Goal: Information Seeking & Learning: Learn about a topic

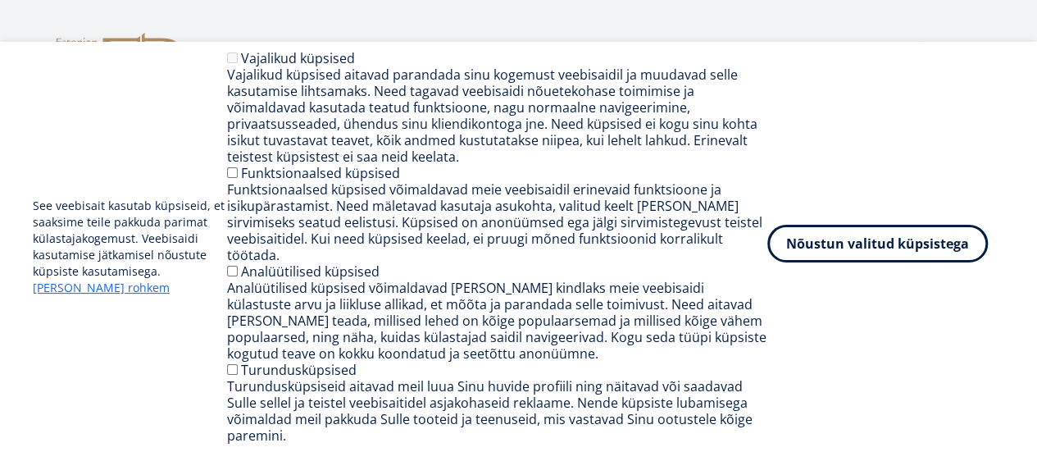
click at [902, 257] on button "Nõustun valitud küpsistega" at bounding box center [877, 244] width 221 height 38
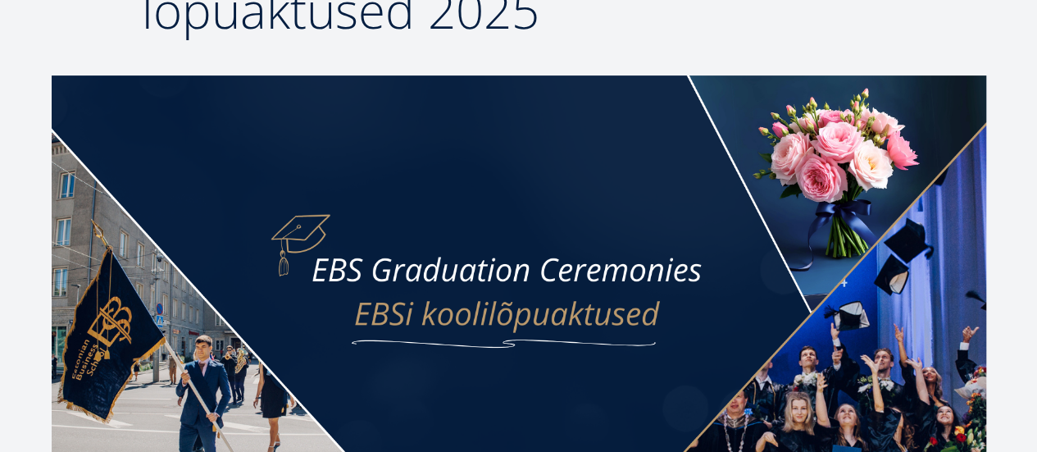
scroll to position [262, 0]
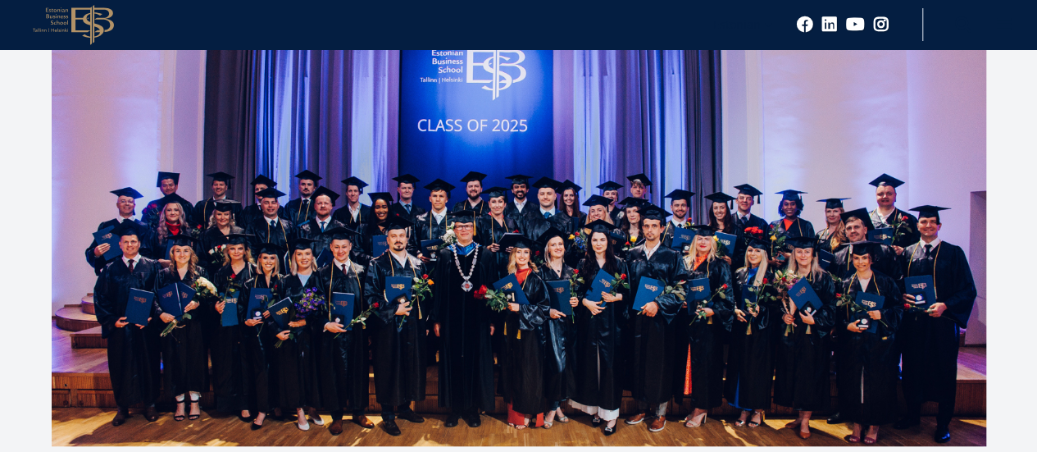
scroll to position [443, 0]
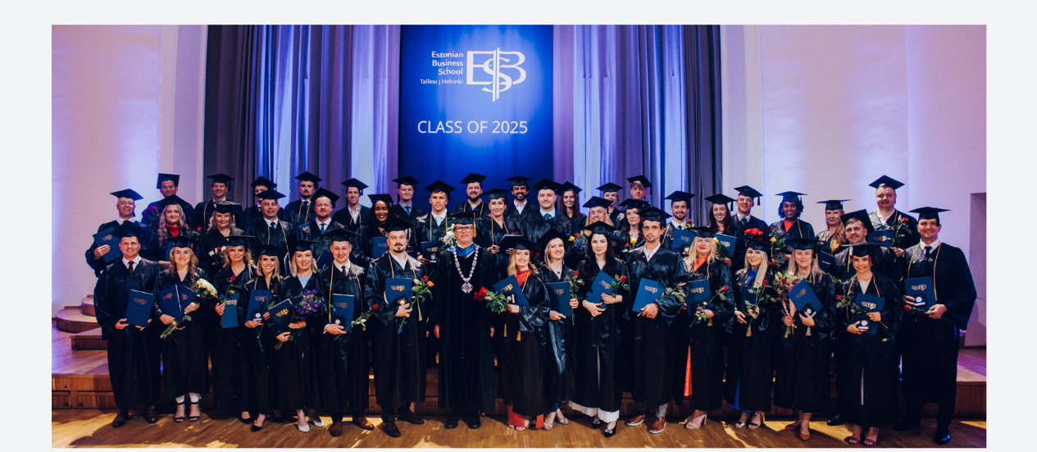
click at [325, 224] on img at bounding box center [519, 236] width 935 height 423
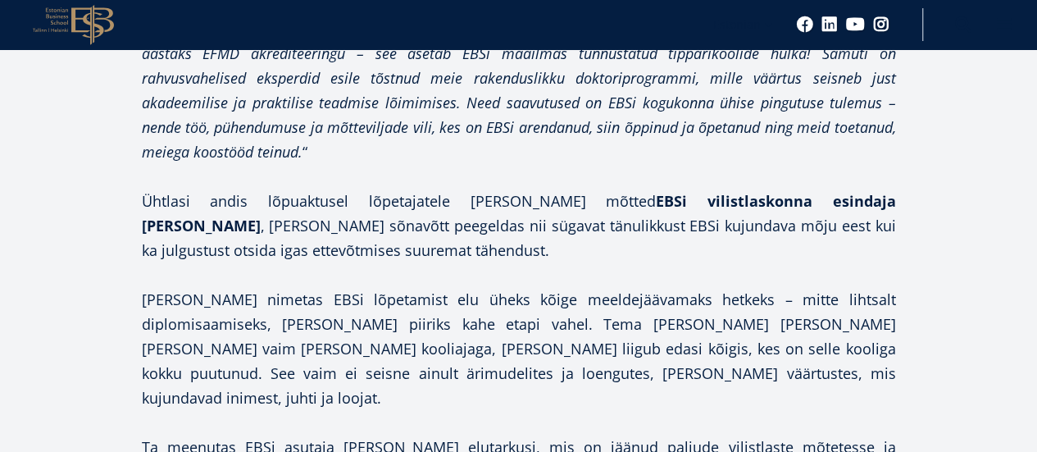
scroll to position [1996, 0]
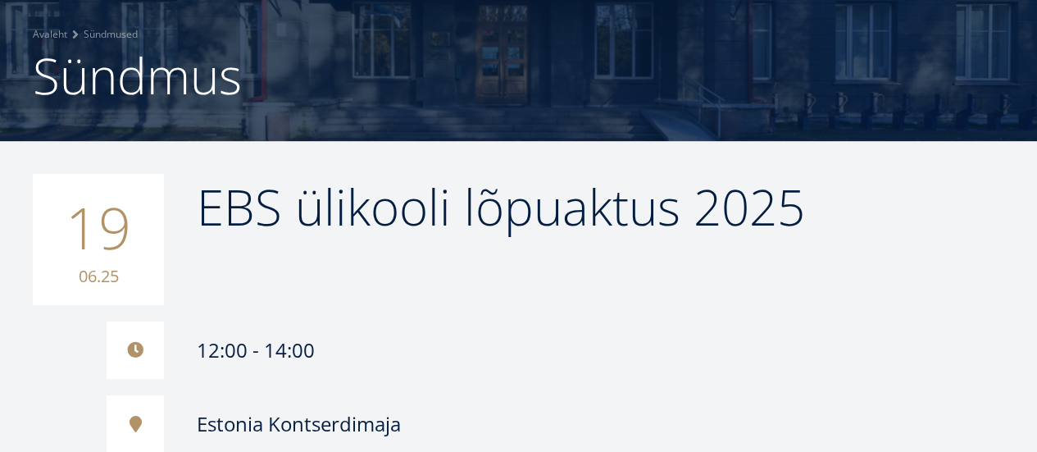
scroll to position [116, 0]
